Goal: Information Seeking & Learning: Learn about a topic

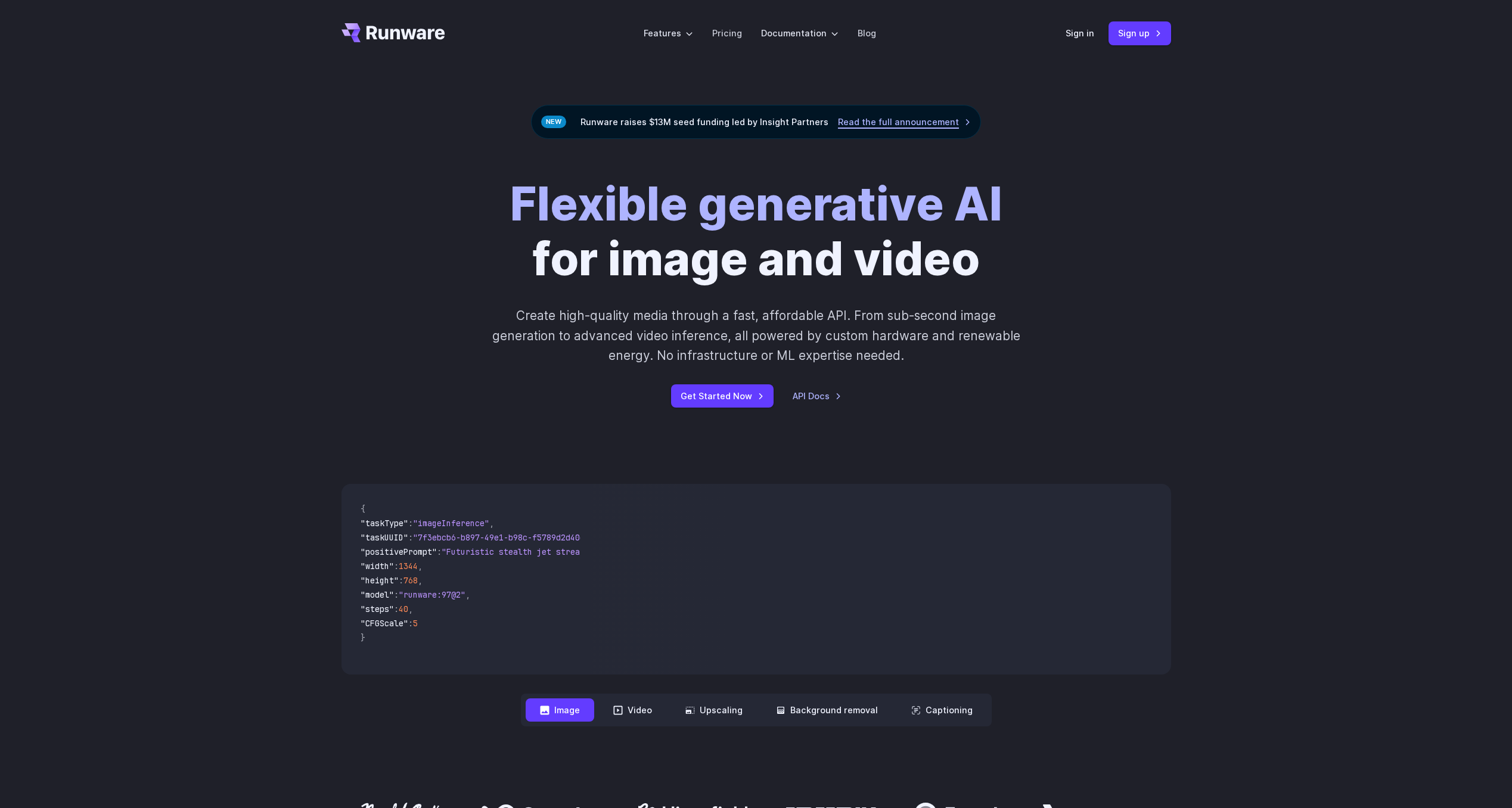
click at [920, 123] on link "Read the full announcement" at bounding box center [904, 122] width 133 height 14
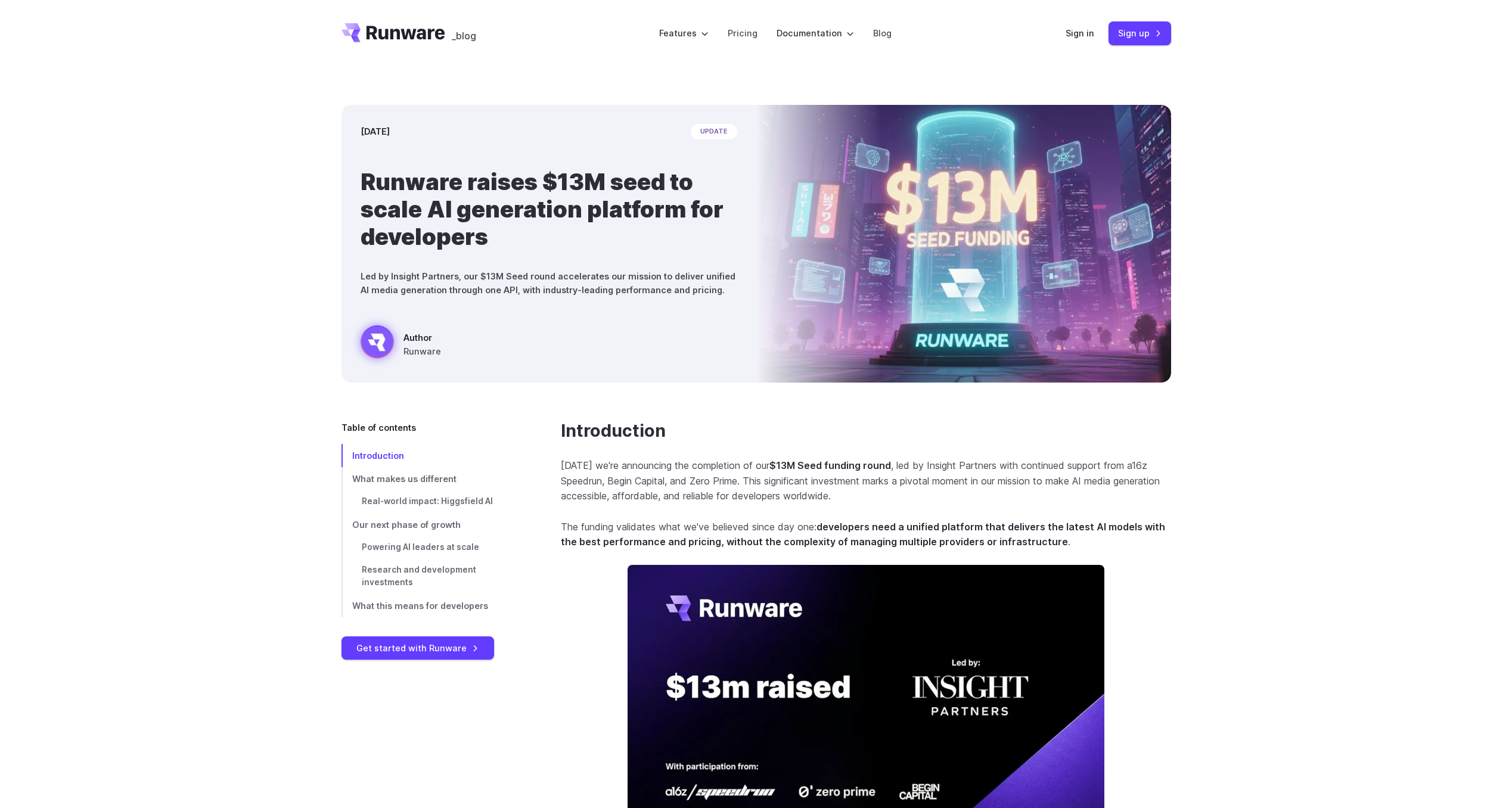
click at [213, 411] on div "September 9, 2025 update Runware raises $13M seed to scale AI generation platfo…" at bounding box center [756, 244] width 1512 height 354
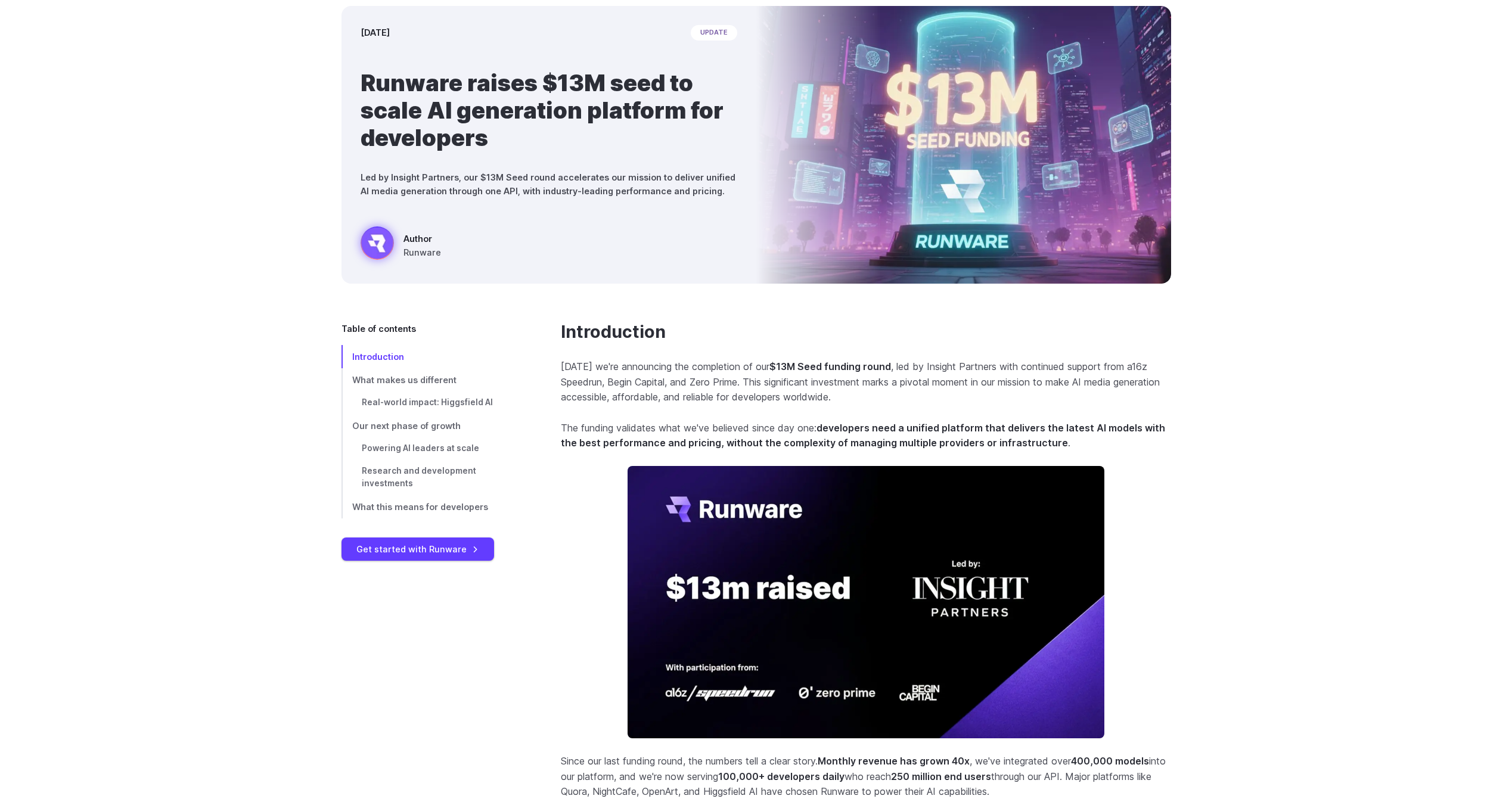
scroll to position [329, 0]
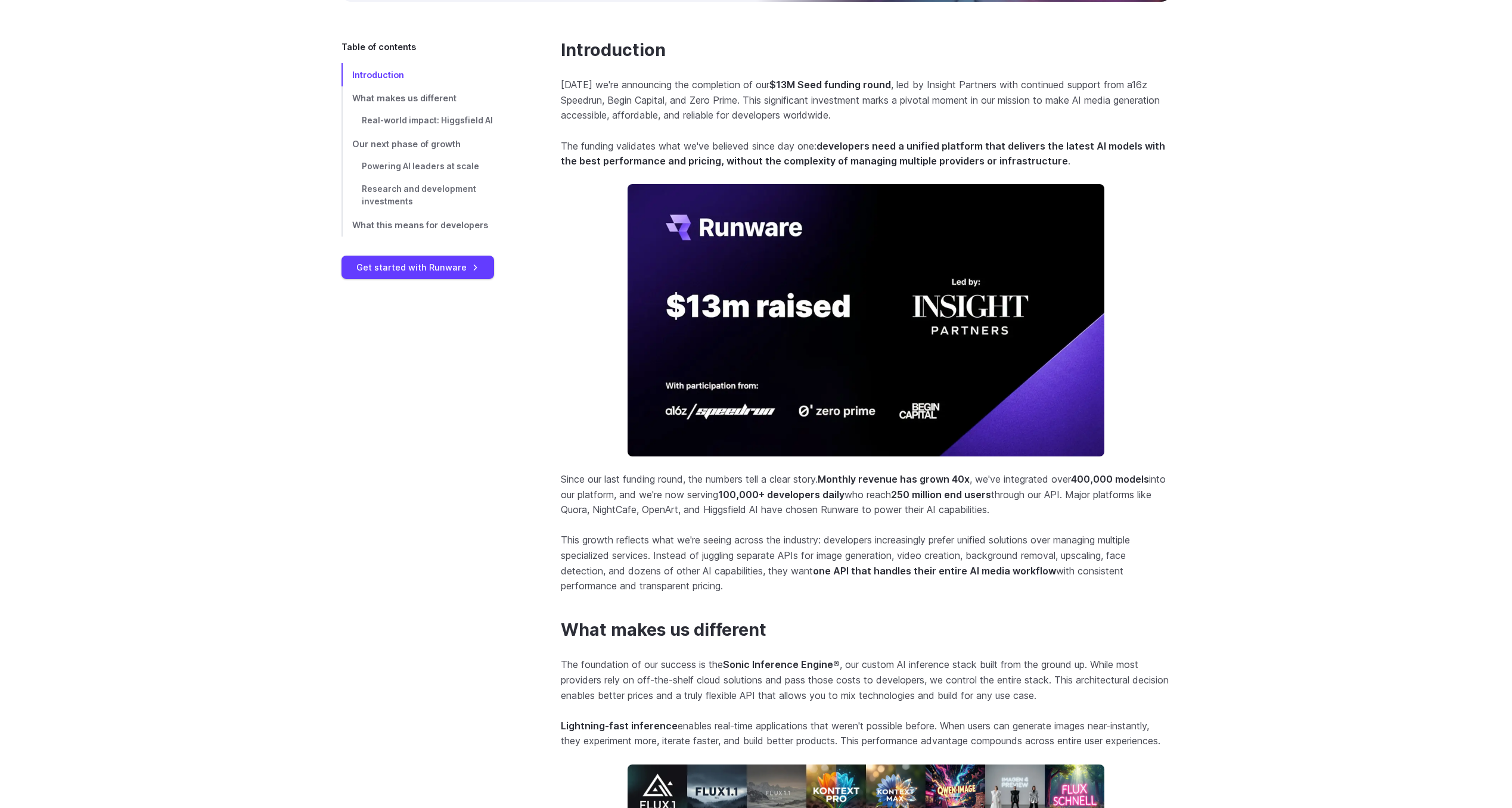
scroll to position [643, 0]
